Goal: Task Accomplishment & Management: Complete application form

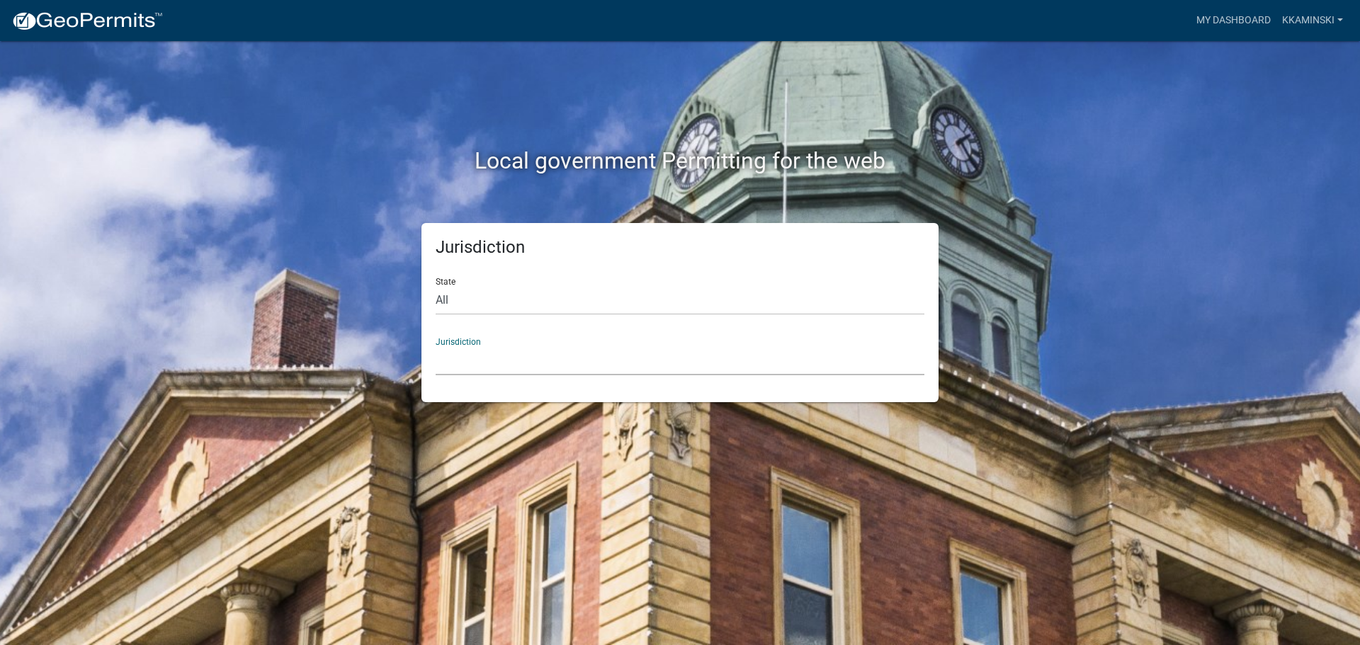
click at [453, 347] on select "[GEOGRAPHIC_DATA], [US_STATE] [GEOGRAPHIC_DATA], [US_STATE][PERSON_NAME][GEOGRA…" at bounding box center [680, 360] width 489 height 29
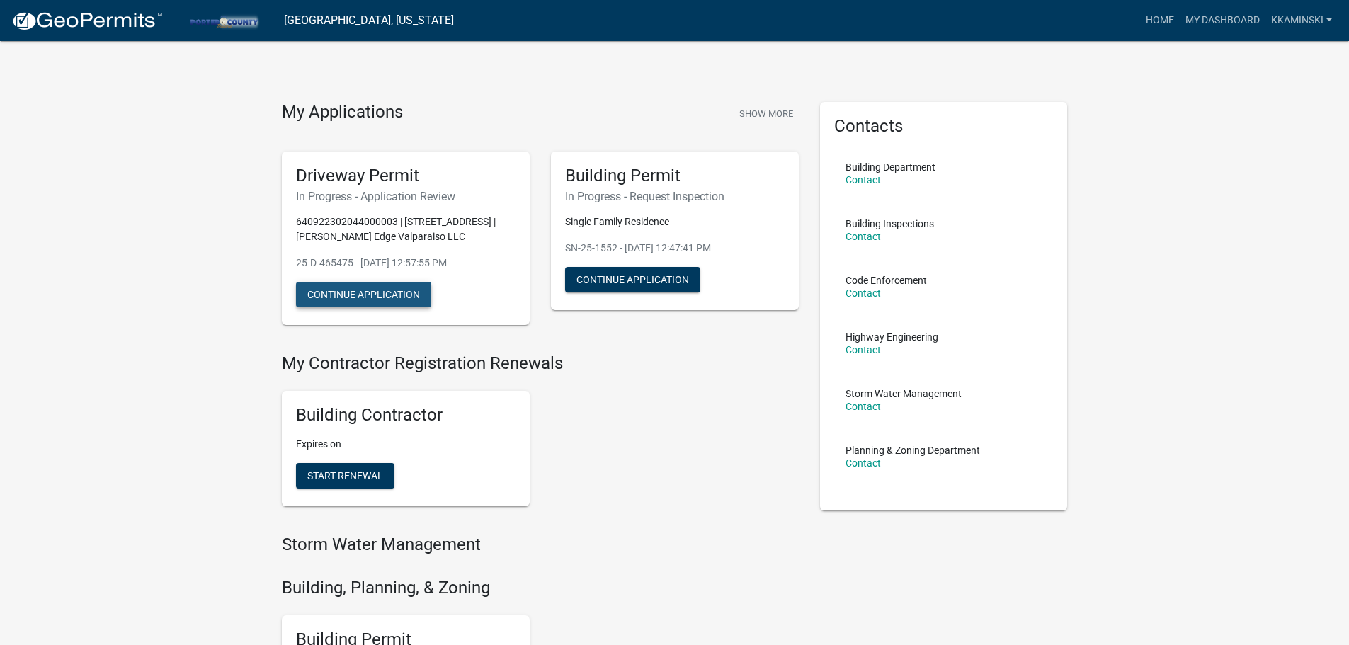
click at [372, 290] on button "Continue Application" at bounding box center [363, 295] width 135 height 26
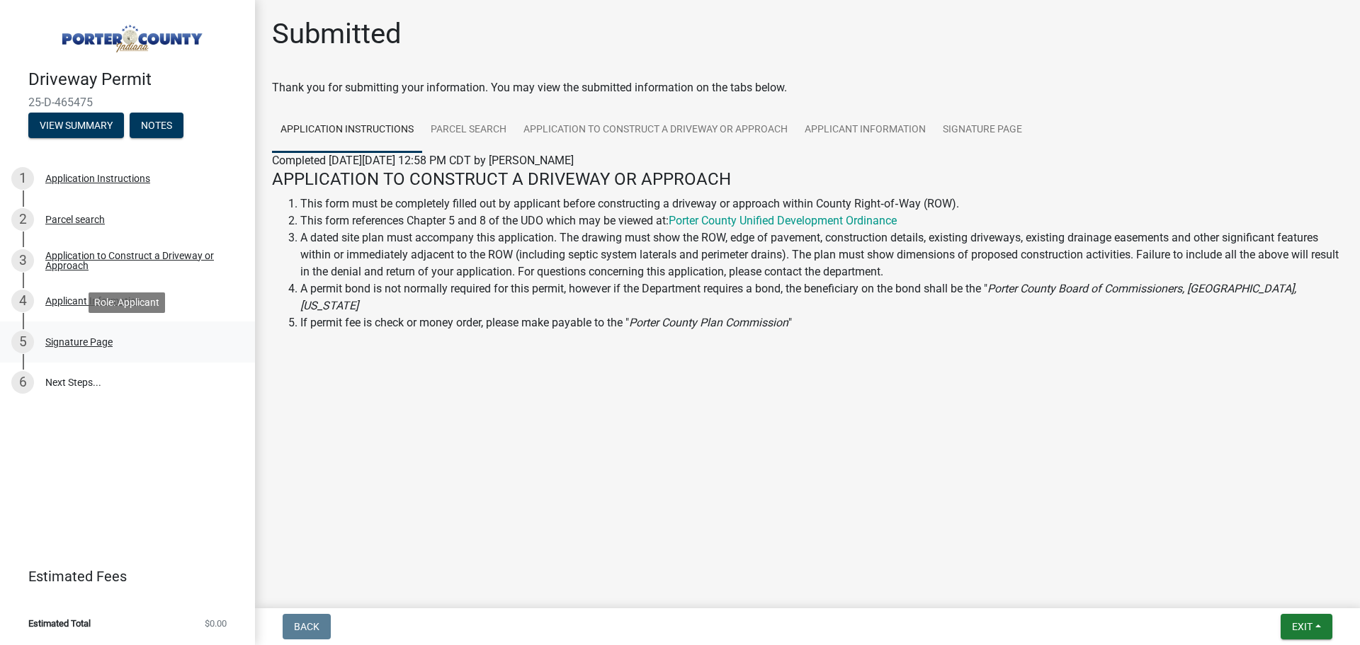
click at [57, 340] on div "Signature Page" at bounding box center [78, 342] width 67 height 10
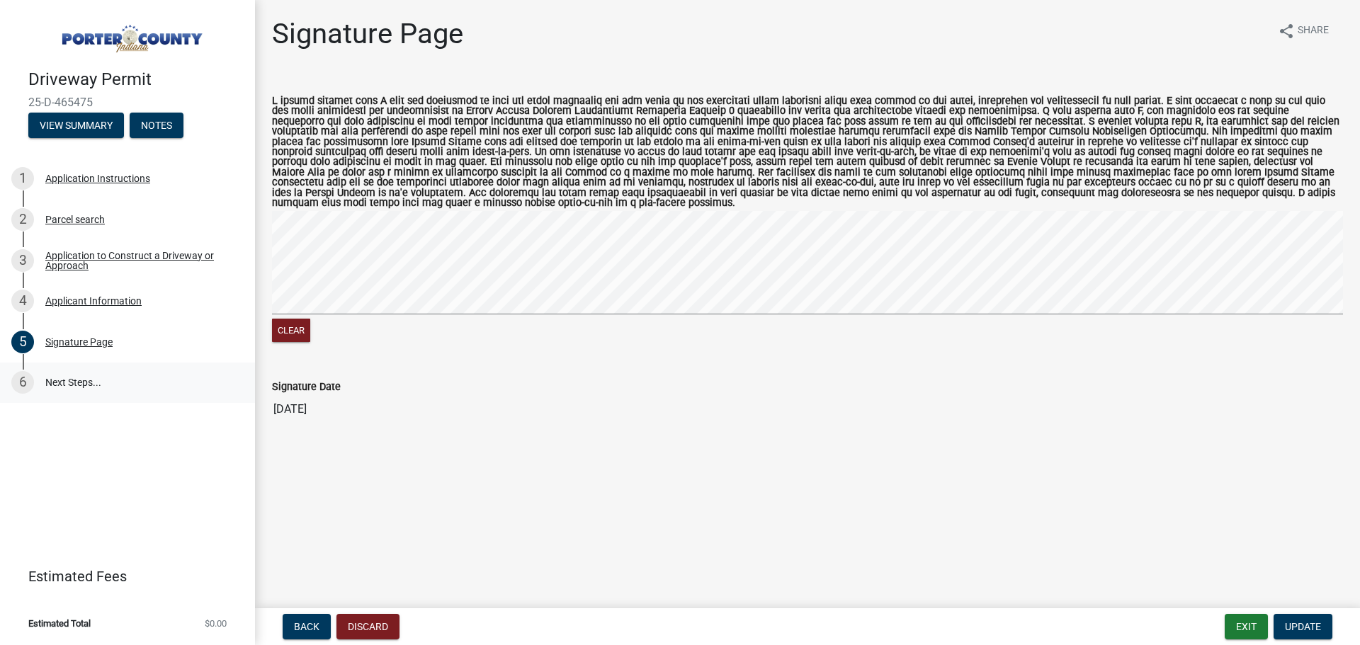
click at [43, 383] on link "6 Next Steps..." at bounding box center [127, 383] width 255 height 41
click at [70, 378] on link "6 Next Steps..." at bounding box center [127, 383] width 255 height 41
click at [86, 226] on div "2 Parcel search" at bounding box center [121, 219] width 221 height 23
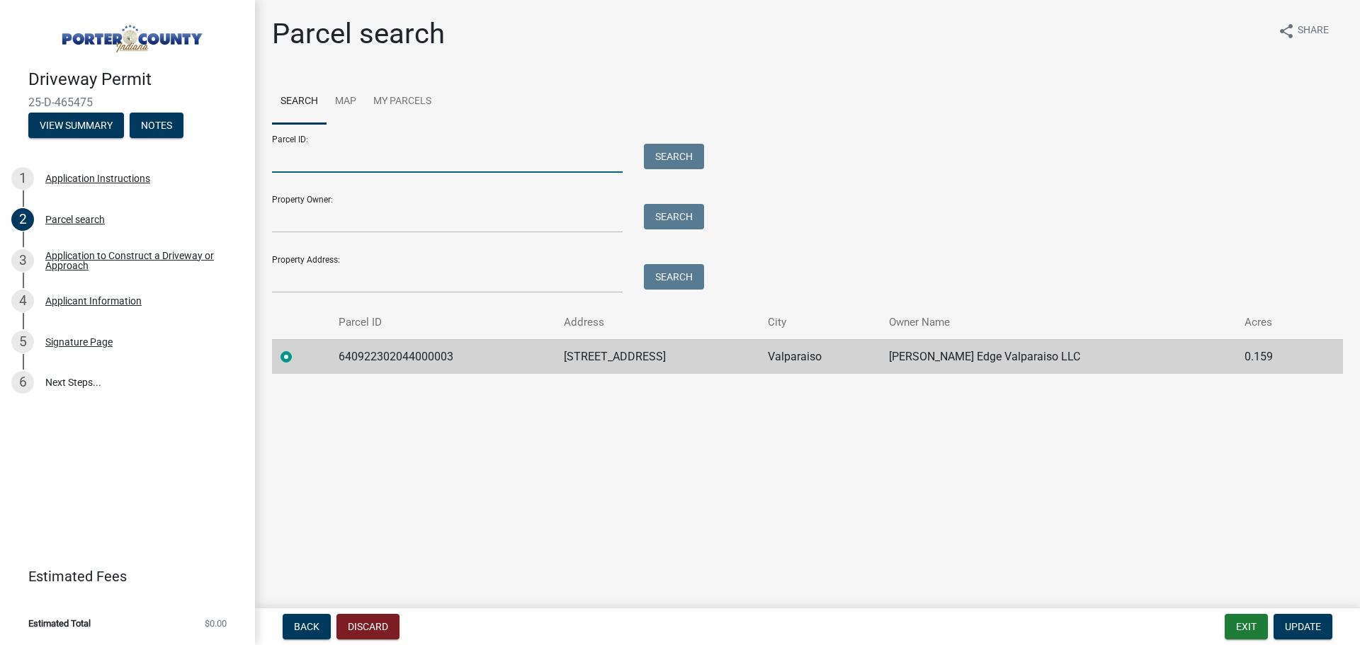
click at [322, 164] on input "Parcel ID:" at bounding box center [447, 158] width 351 height 29
type input "64-09-22-302-044.000-003"
click at [669, 159] on button "Search" at bounding box center [674, 157] width 60 height 26
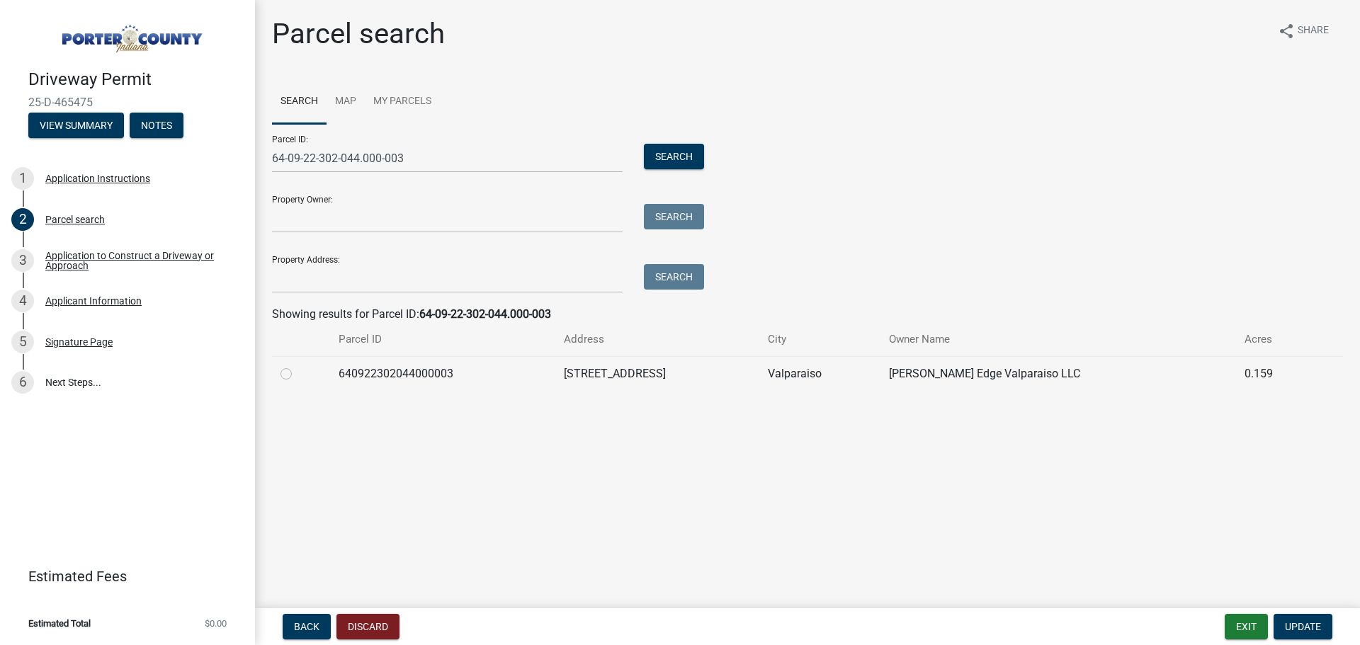
click at [298, 366] on label at bounding box center [298, 366] width 0 height 0
click at [298, 375] on input "radio" at bounding box center [302, 370] width 9 height 9
radio input "true"
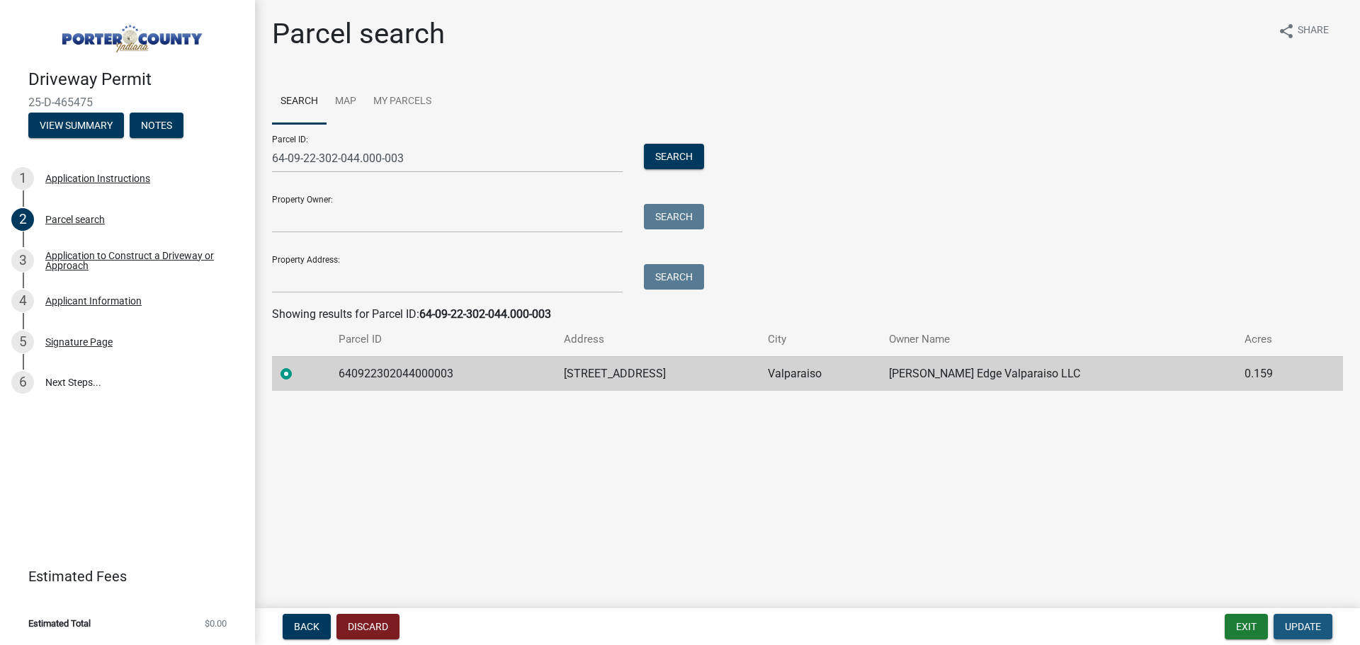
click at [1301, 626] on span "Update" at bounding box center [1303, 626] width 36 height 11
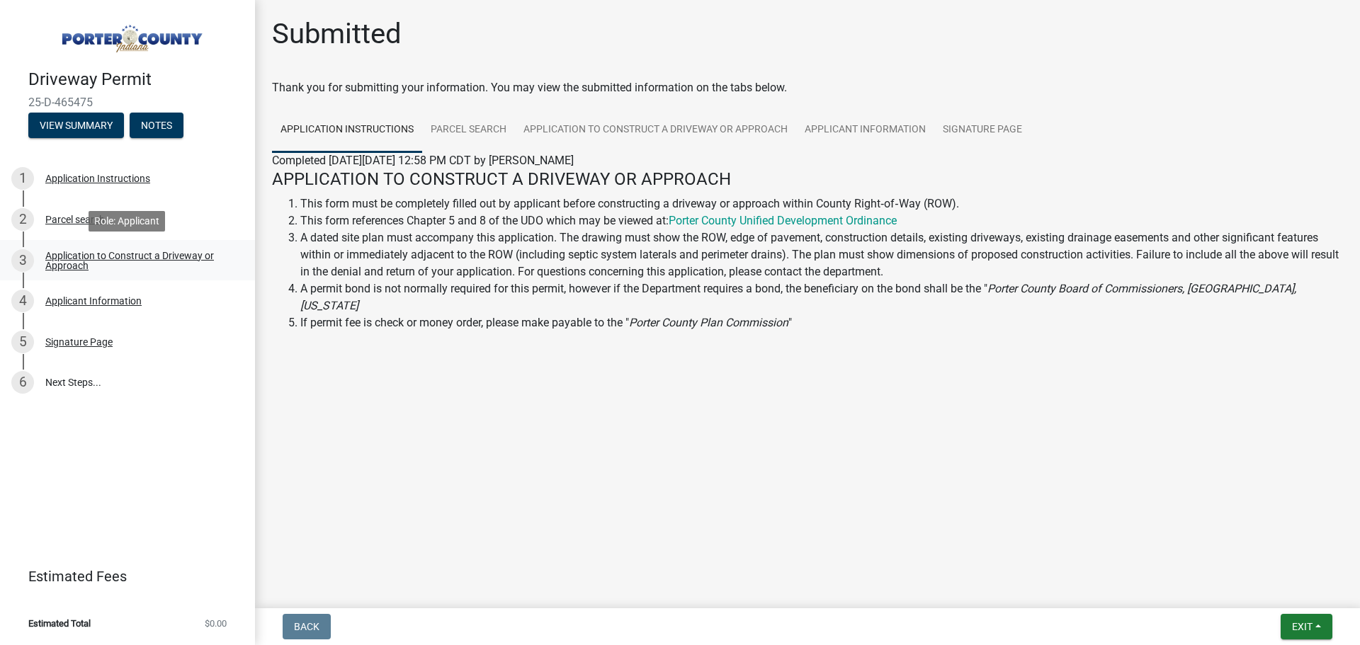
click at [87, 261] on div "Application to Construct a Driveway or Approach" at bounding box center [138, 261] width 187 height 20
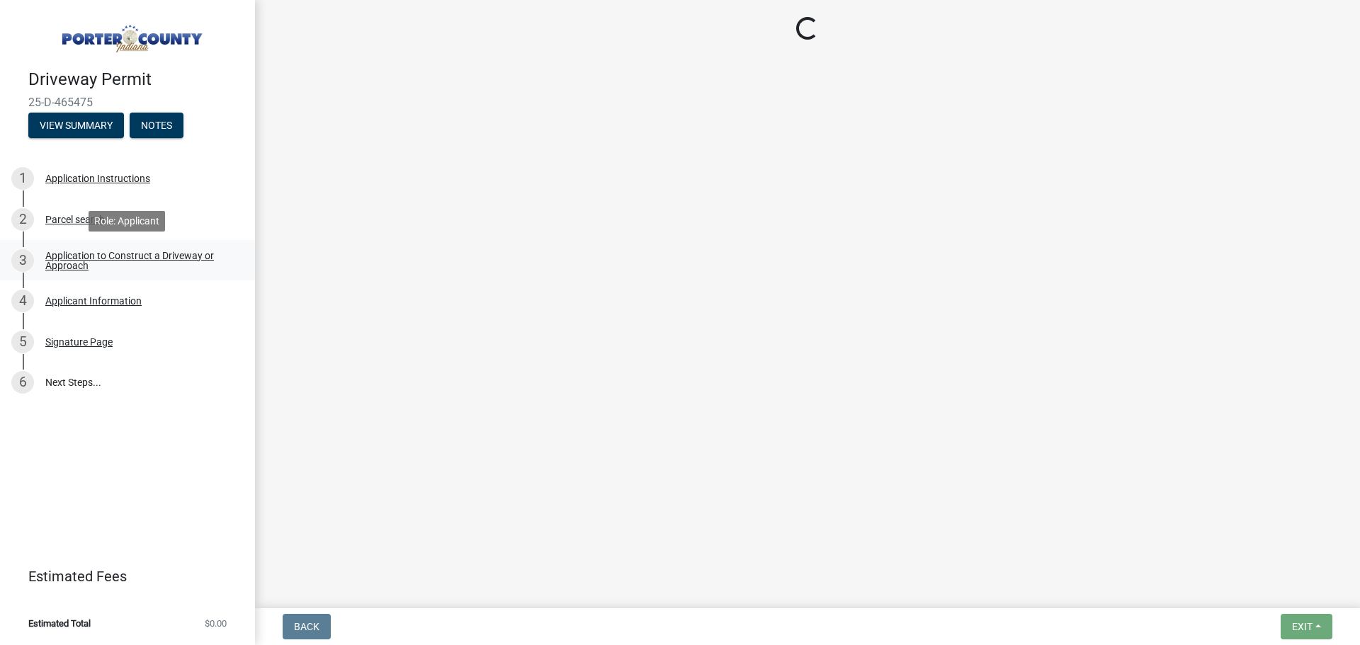
select select "3b60141c-57a3-479f-8c5a-1828030bf254"
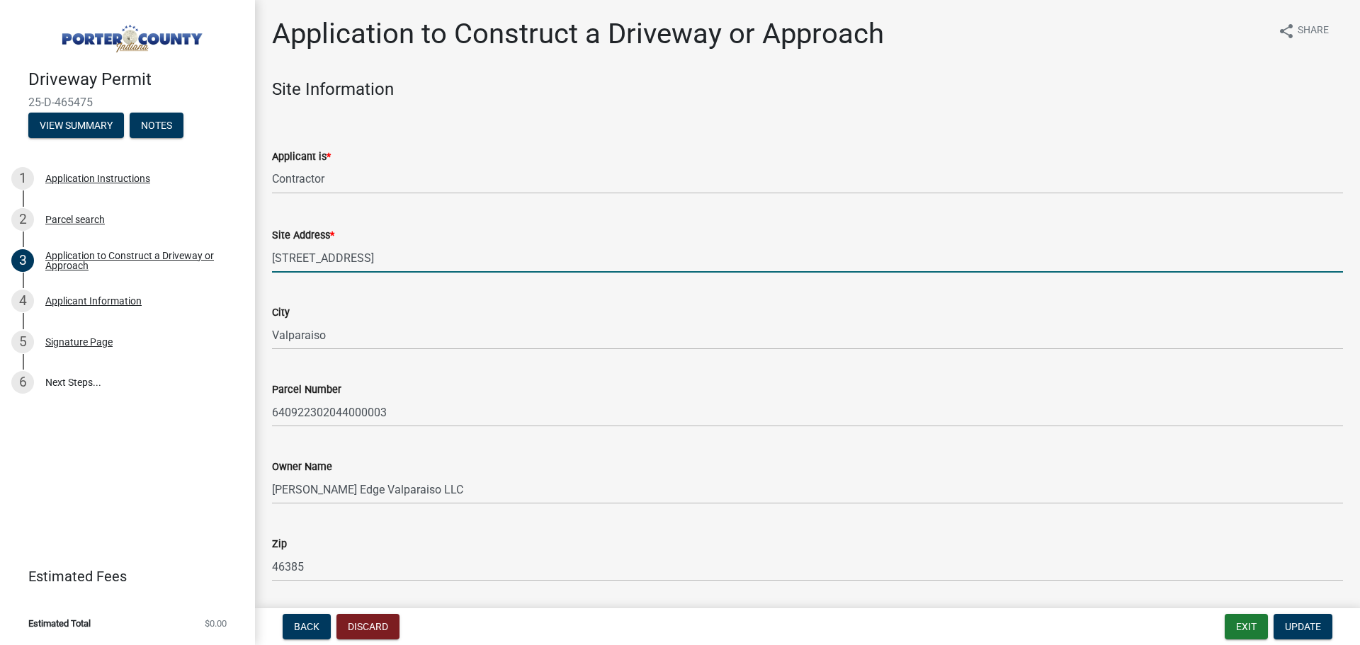
drag, startPoint x: 338, startPoint y: 251, endPoint x: 379, endPoint y: 250, distance: 41.1
click at [379, 250] on input "157 Cottage Loop" at bounding box center [807, 258] width 1071 height 29
type input "[STREET_ADDRESS]"
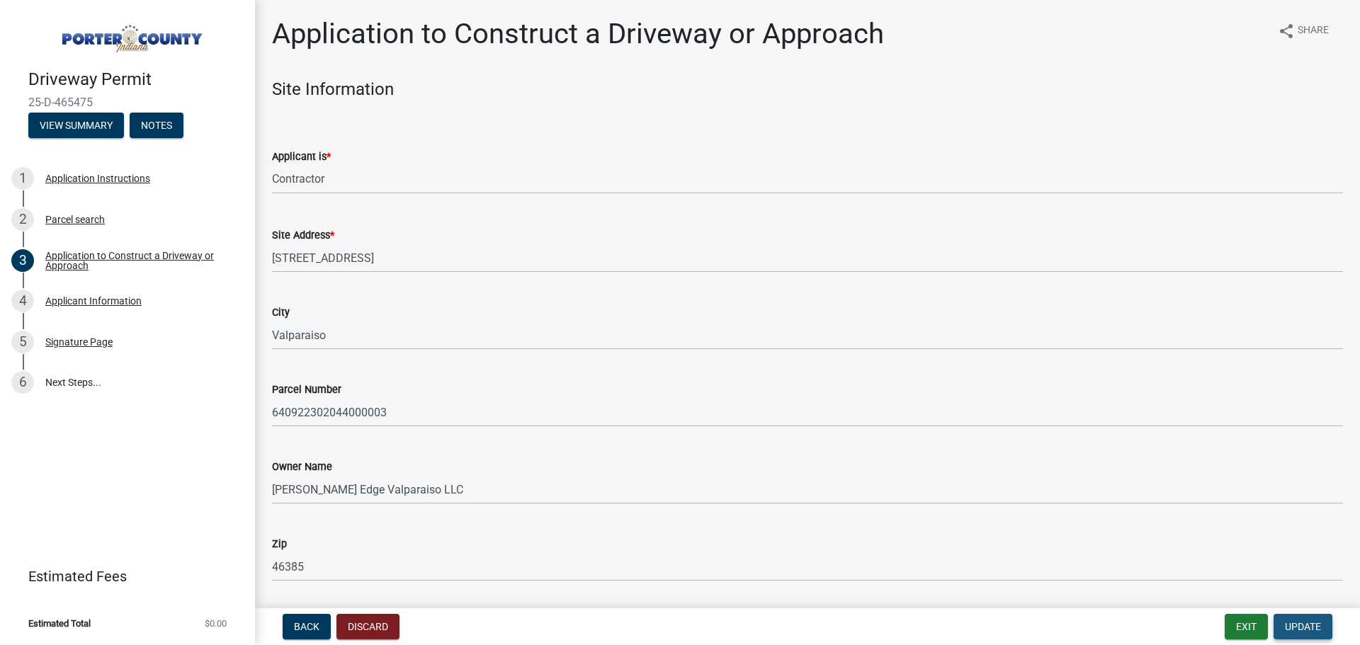
click at [1303, 625] on span "Update" at bounding box center [1303, 626] width 36 height 11
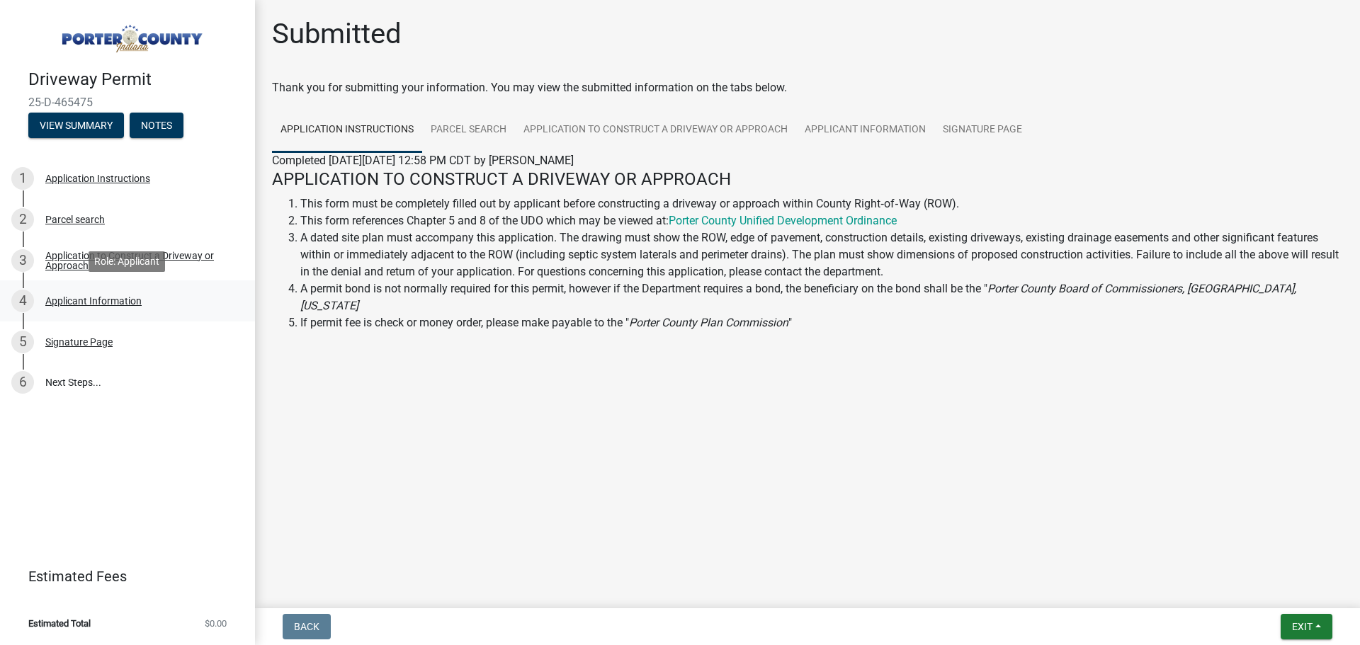
click at [71, 298] on div "Applicant Information" at bounding box center [93, 301] width 96 height 10
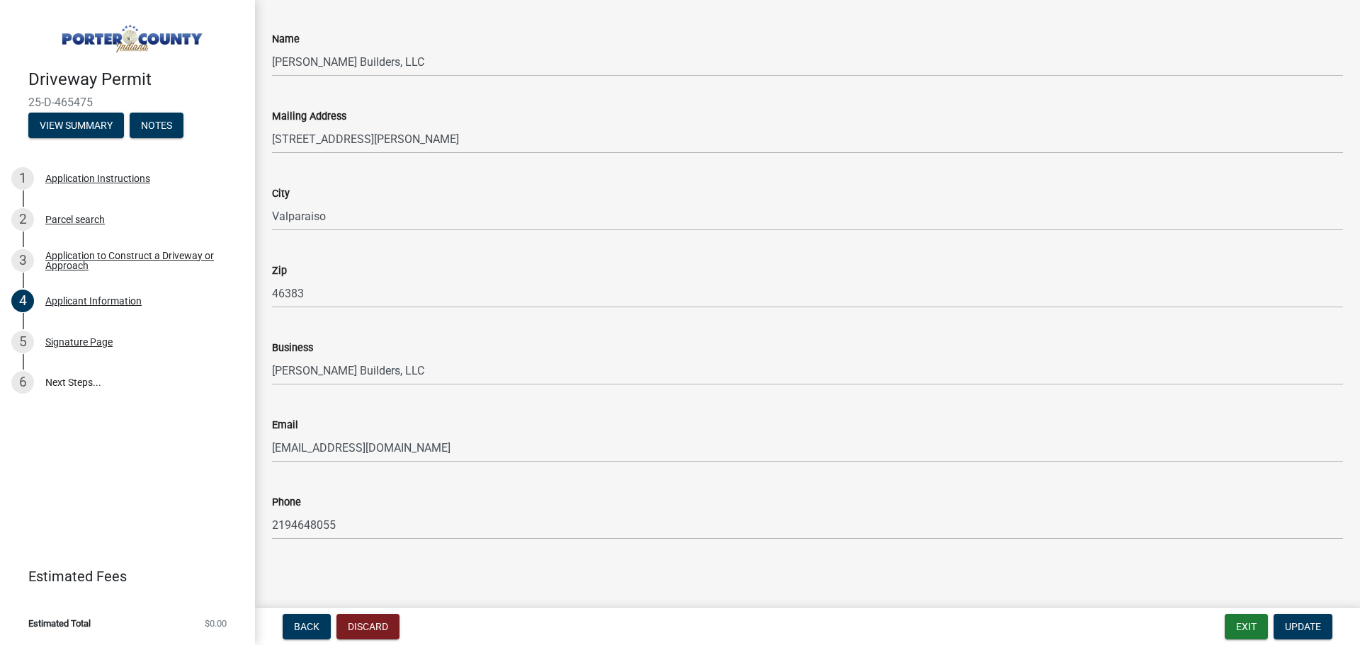
scroll to position [72, 0]
click at [79, 176] on div "Application Instructions" at bounding box center [97, 179] width 105 height 10
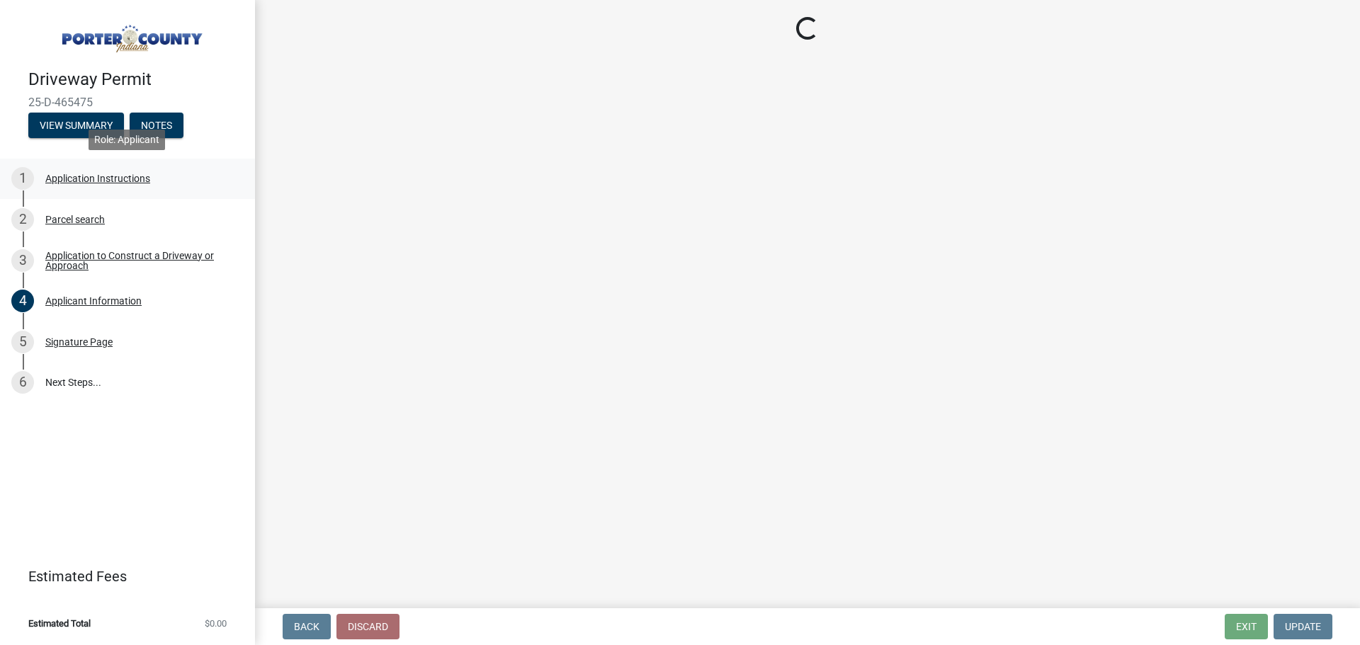
scroll to position [0, 0]
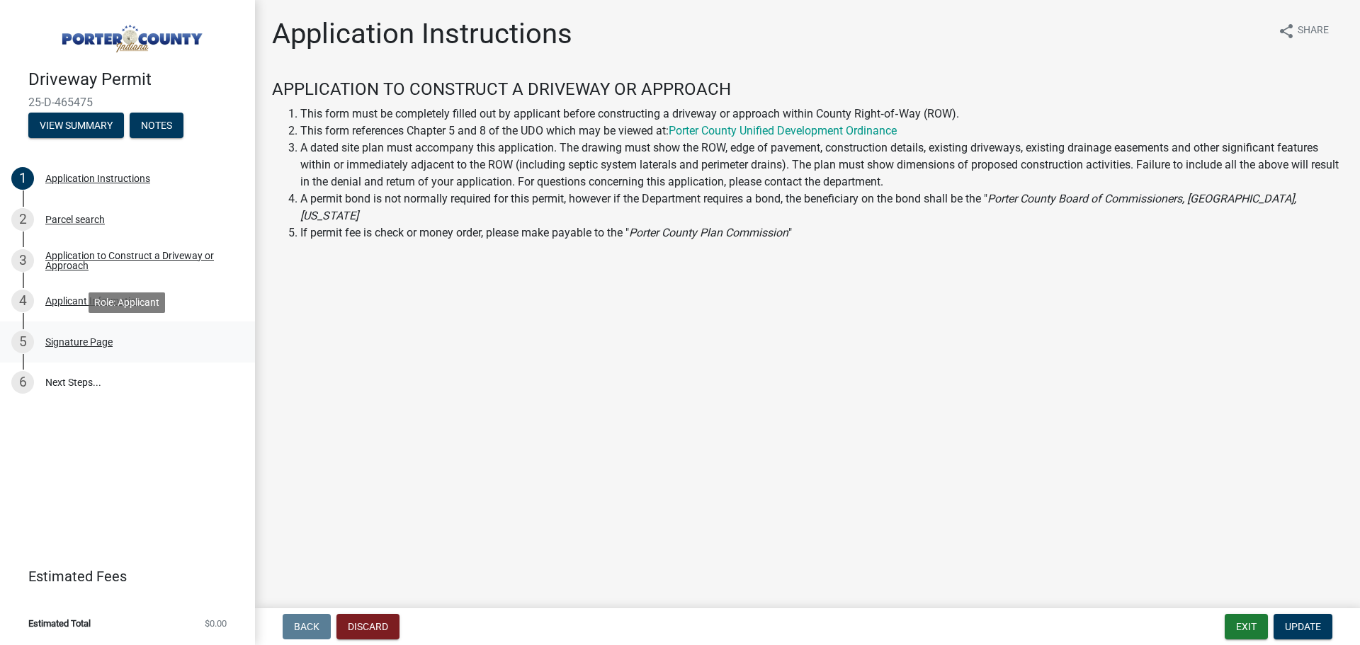
click at [72, 337] on div "Signature Page" at bounding box center [78, 342] width 67 height 10
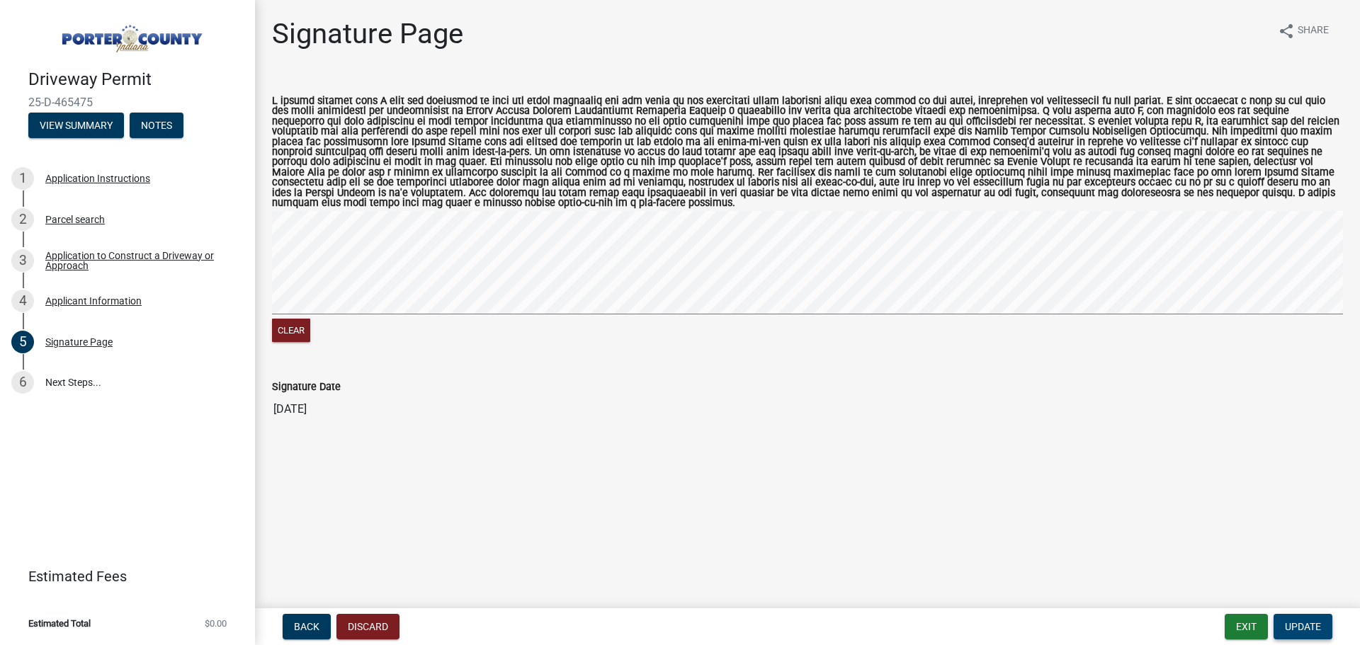
click at [1304, 622] on span "Update" at bounding box center [1303, 626] width 36 height 11
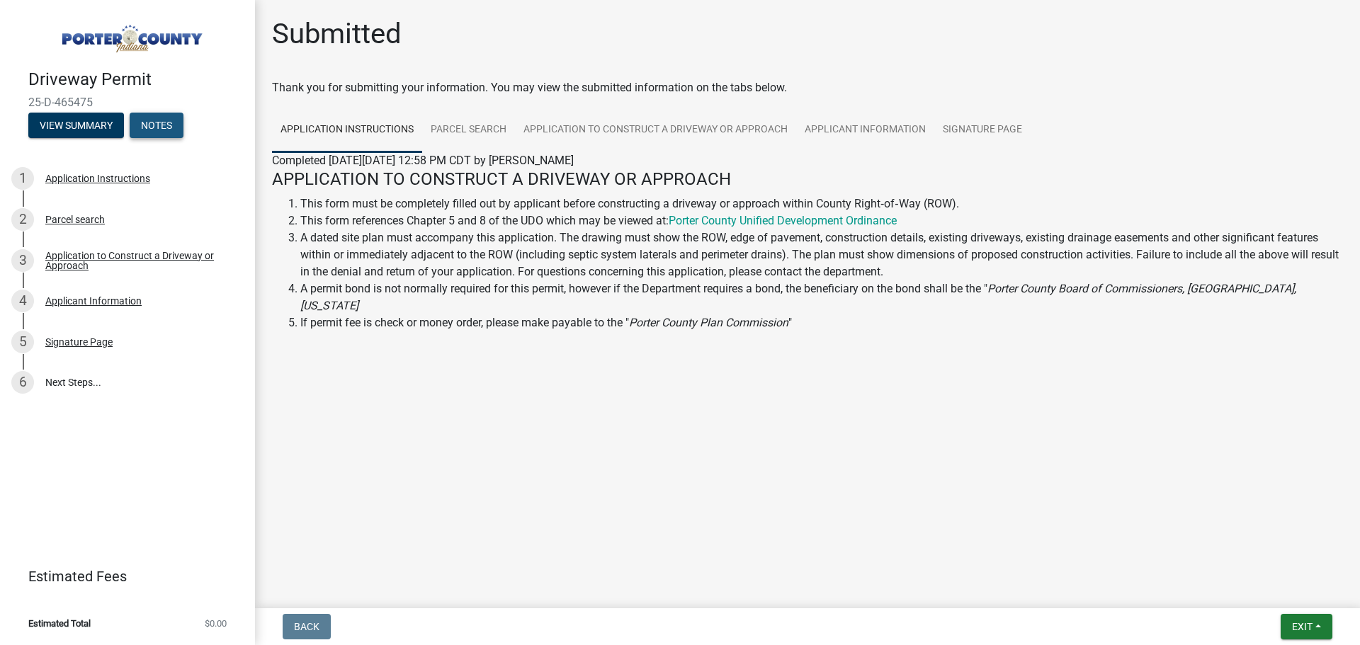
click at [142, 128] on button "Notes" at bounding box center [157, 126] width 54 height 26
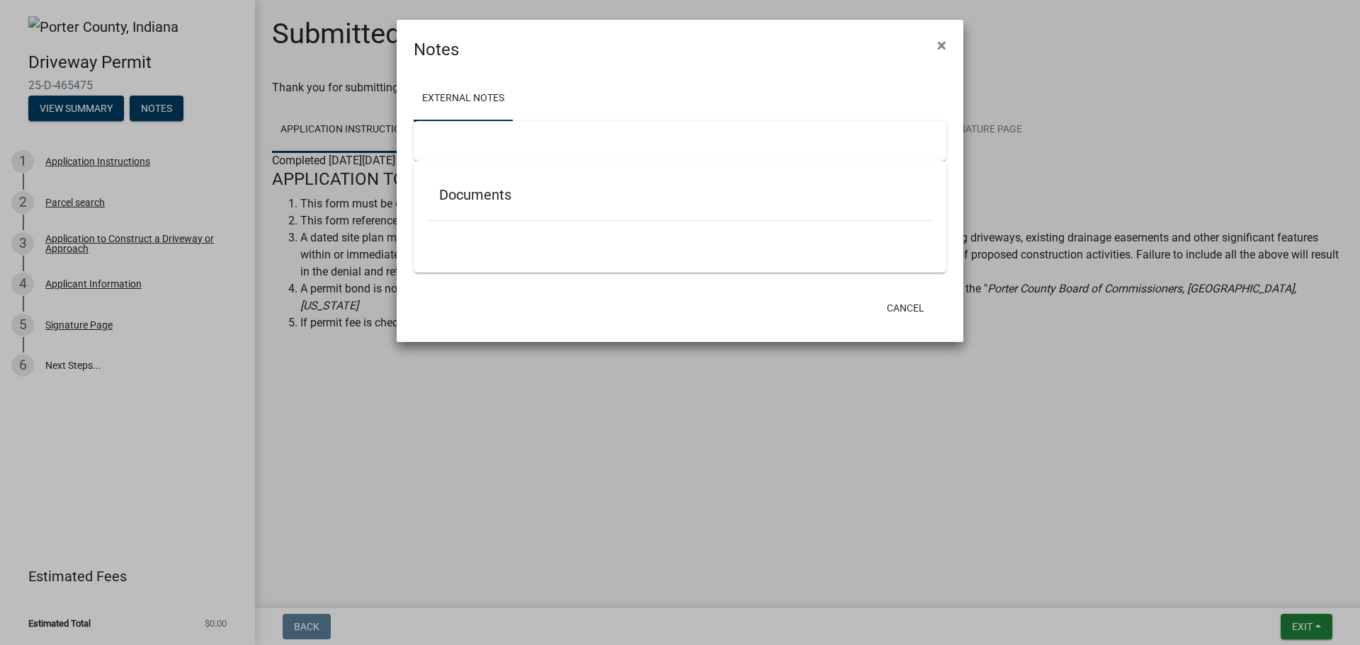
click at [483, 200] on h5 "Documents" at bounding box center [680, 194] width 482 height 17
click at [96, 104] on ngb-modal-window "Notes × External Notes Documents Cancel" at bounding box center [680, 322] width 1360 height 645
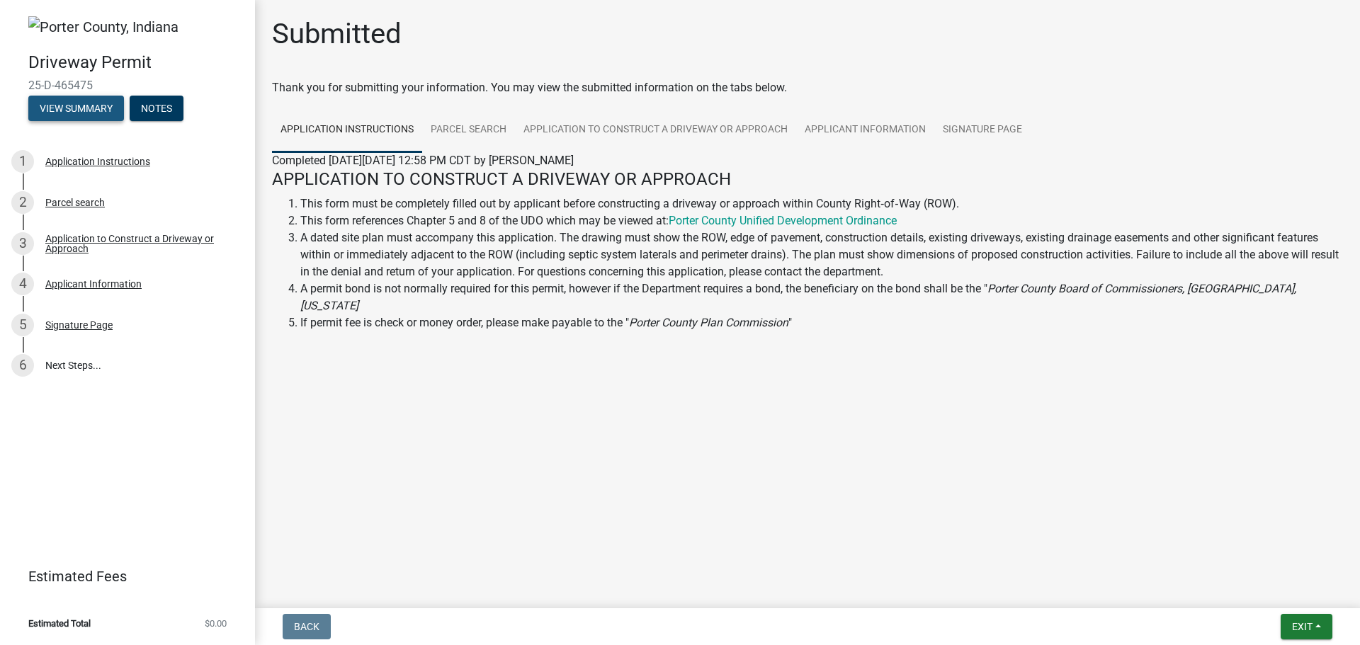
click at [83, 106] on button "View Summary" at bounding box center [76, 109] width 96 height 26
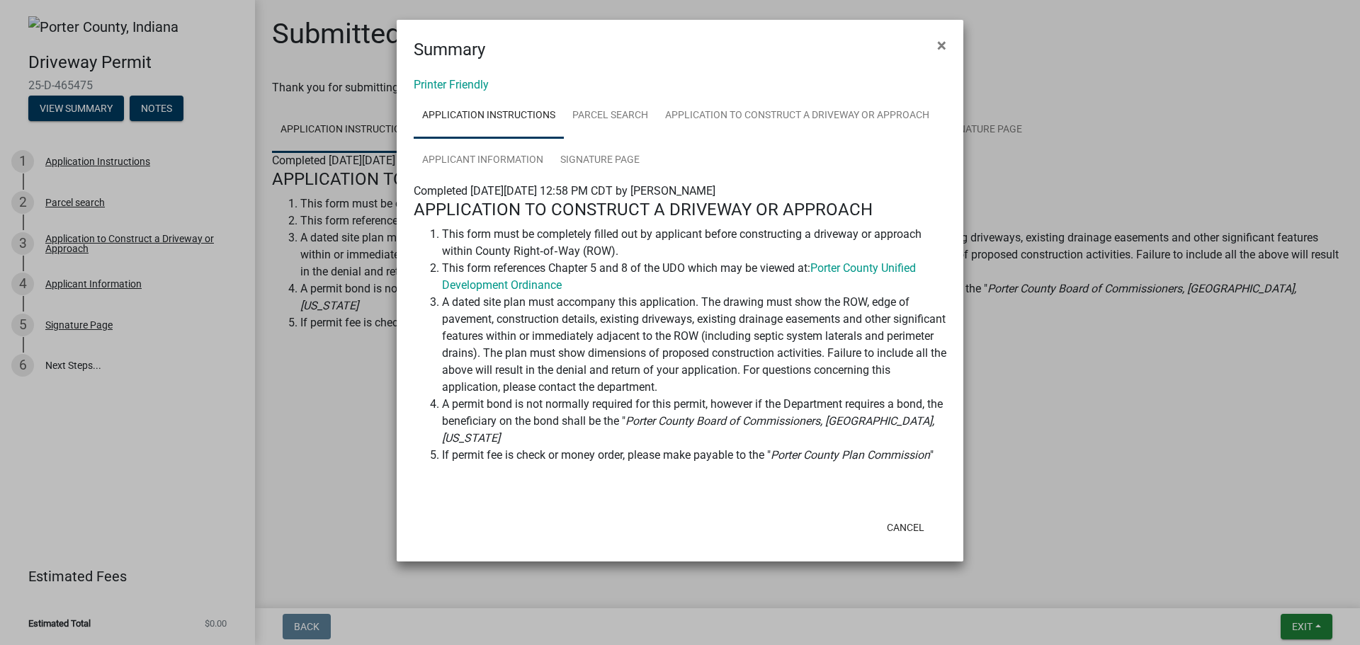
click at [1171, 475] on ngb-modal-window "Summary × Printer Friendly Application Instructions Parcel search Application t…" at bounding box center [680, 322] width 1360 height 645
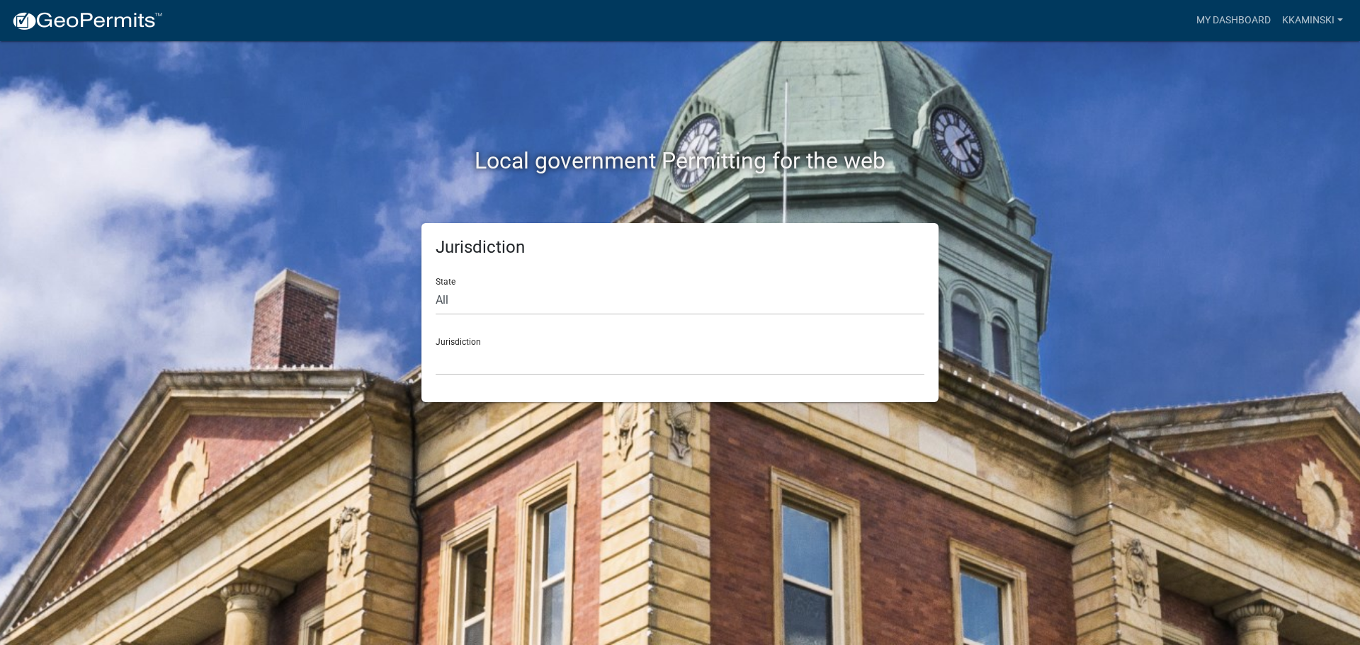
click at [455, 344] on div "Jurisdiction [GEOGRAPHIC_DATA], [US_STATE] [GEOGRAPHIC_DATA], [US_STATE][PERSON…" at bounding box center [680, 351] width 489 height 49
click at [455, 361] on select "[GEOGRAPHIC_DATA], [US_STATE] [GEOGRAPHIC_DATA], [US_STATE][PERSON_NAME][GEOGRA…" at bounding box center [680, 360] width 489 height 29
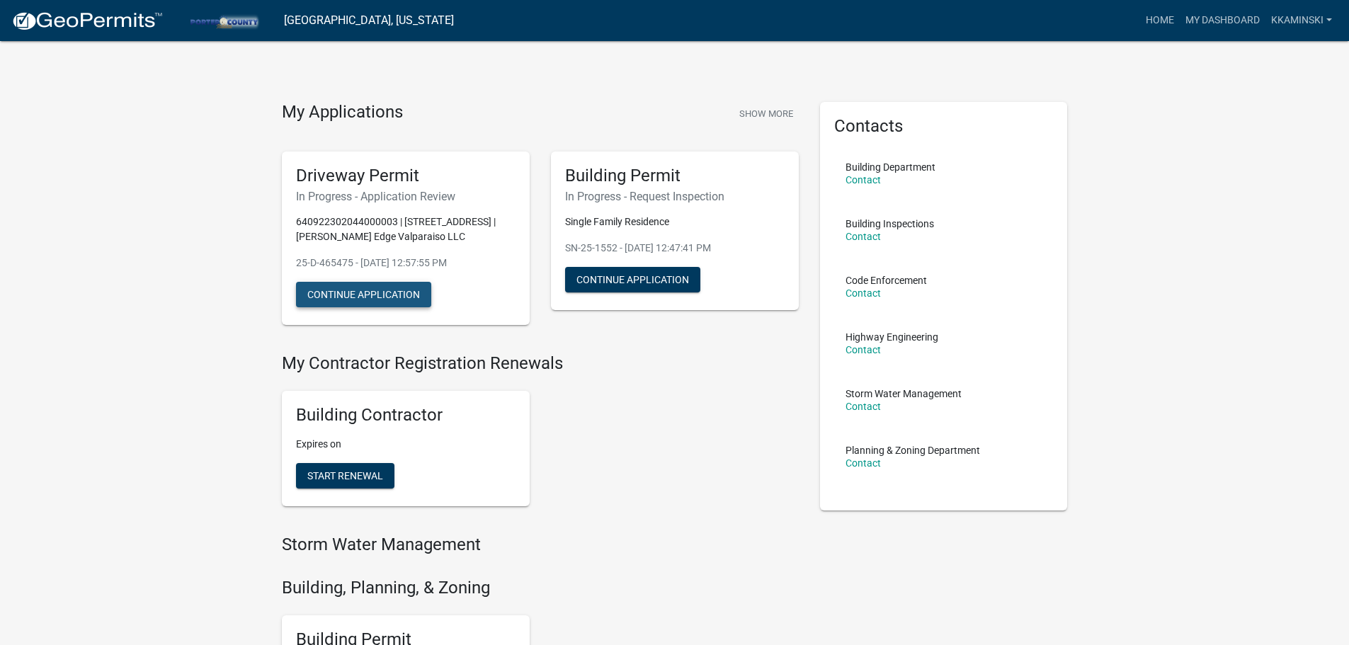
click at [335, 293] on button "Continue Application" at bounding box center [363, 295] width 135 height 26
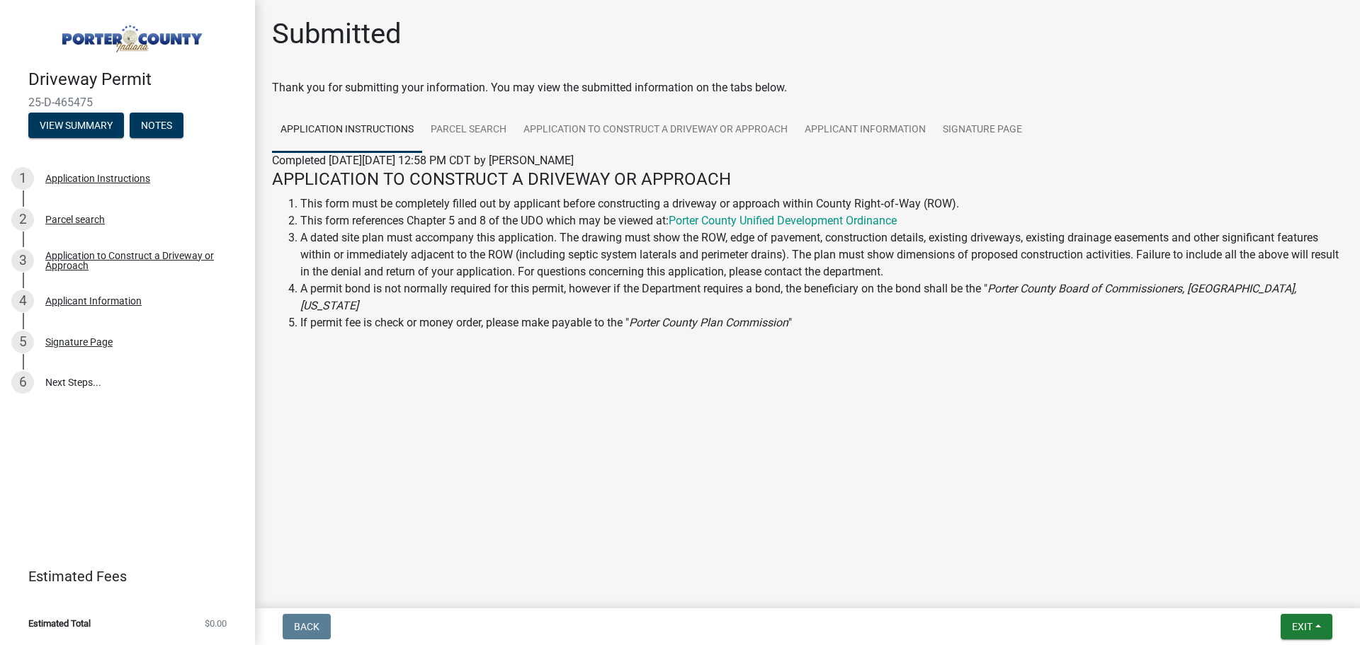
click at [691, 402] on main "Submitted Thank you for submitting your information. You may view the submitted…" at bounding box center [807, 301] width 1105 height 603
click at [66, 379] on link "6 Next Steps..." at bounding box center [127, 383] width 255 height 41
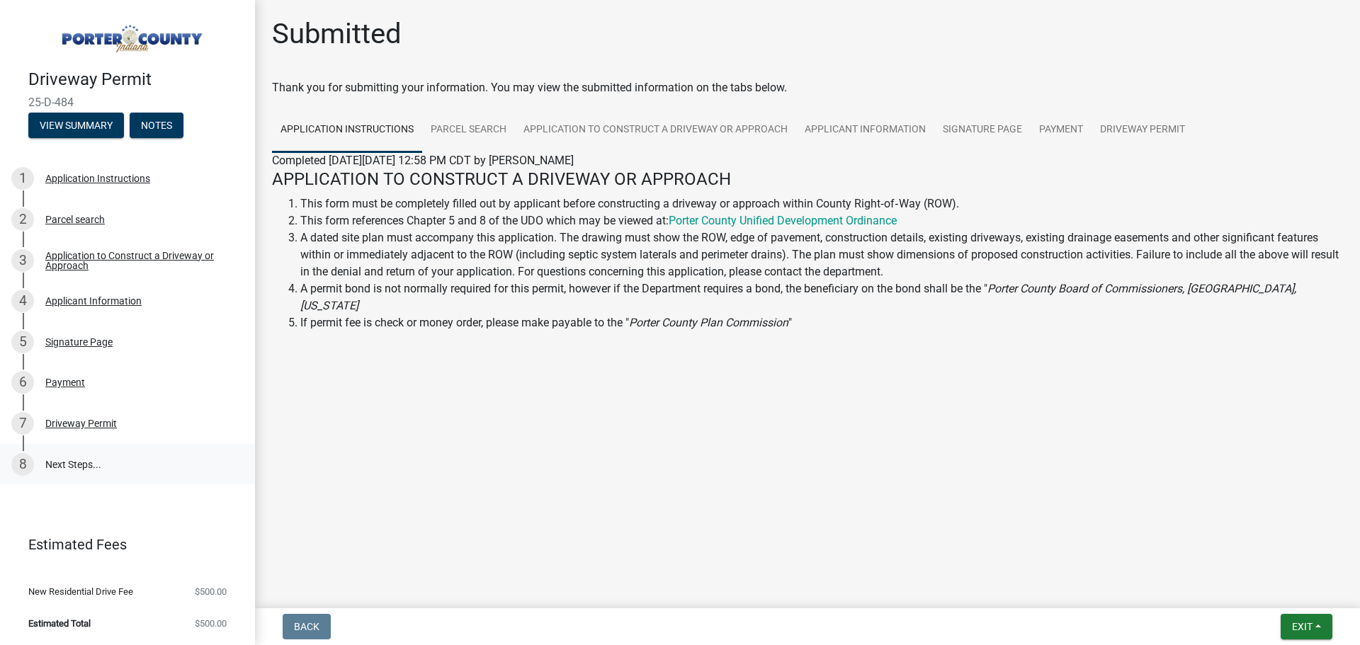
click at [54, 460] on link "8 Next Steps..." at bounding box center [127, 464] width 255 height 41
click at [64, 381] on div "Payment" at bounding box center [65, 383] width 40 height 10
